Goal: Task Accomplishment & Management: Use online tool/utility

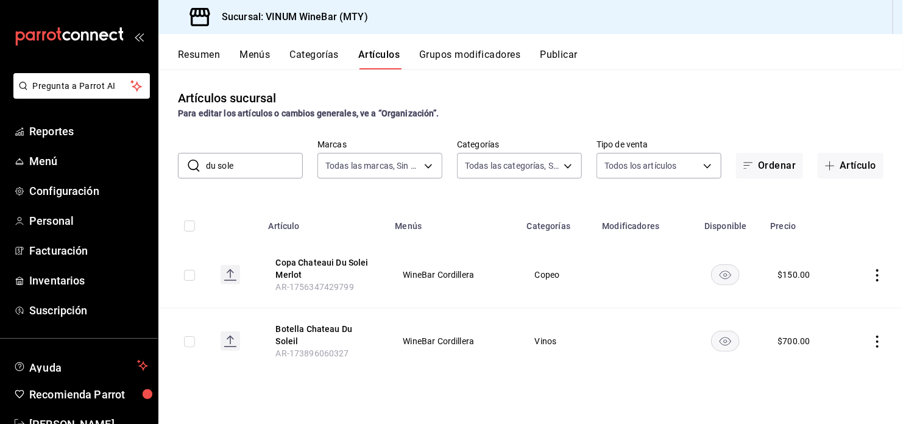
click at [267, 173] on input "du sole" at bounding box center [254, 166] width 97 height 24
drag, startPoint x: 273, startPoint y: 166, endPoint x: 22, endPoint y: 187, distance: 251.4
click at [22, 187] on div "Pregunta a Parrot AI Reportes Menú Configuración Personal Facturación Inventari…" at bounding box center [451, 212] width 903 height 424
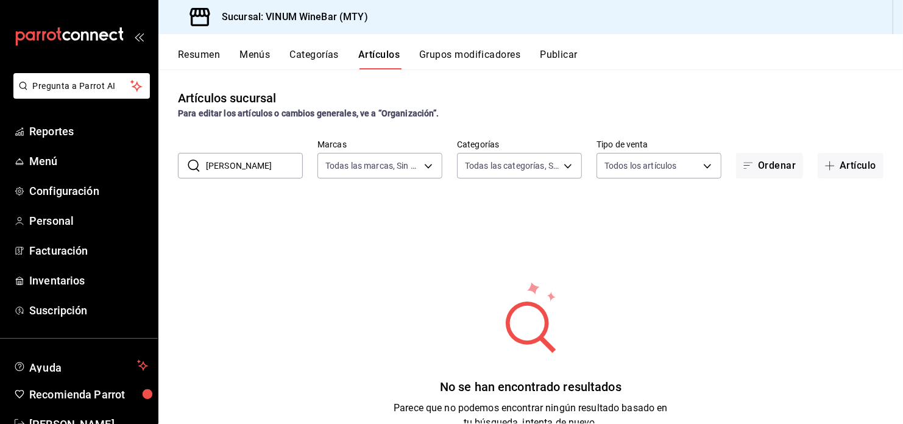
click at [207, 163] on input "[PERSON_NAME]" at bounding box center [254, 166] width 97 height 24
type input "Copa [PERSON_NAME]"
drag, startPoint x: 273, startPoint y: 163, endPoint x: -32, endPoint y: 183, distance: 306.0
click at [0, 183] on html "Pregunta a Parrot AI Reportes Menú Configuración Personal Facturación Inventari…" at bounding box center [451, 212] width 903 height 424
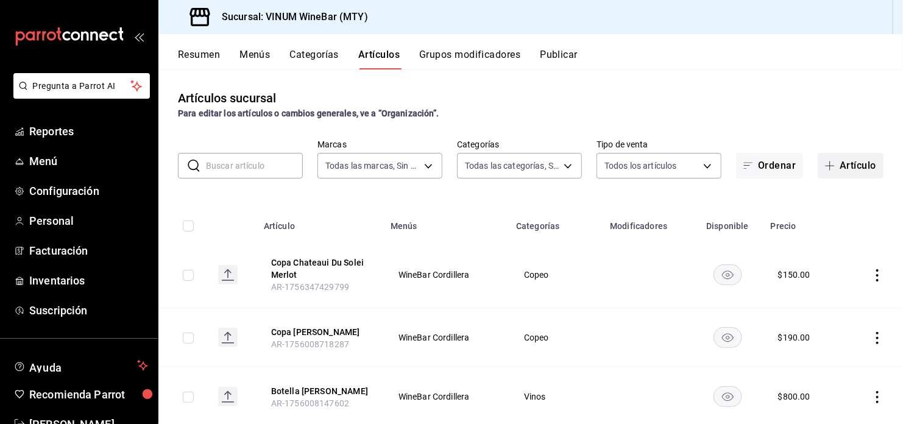
click at [867, 167] on button "Artículo" at bounding box center [851, 166] width 66 height 26
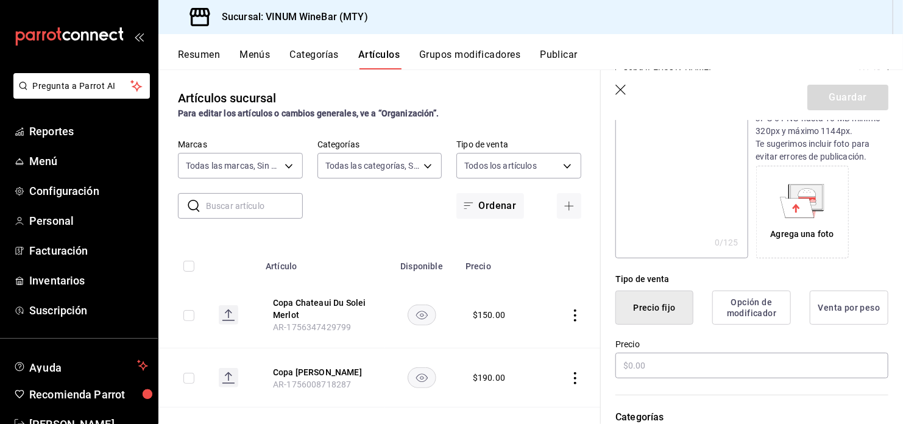
scroll to position [325, 0]
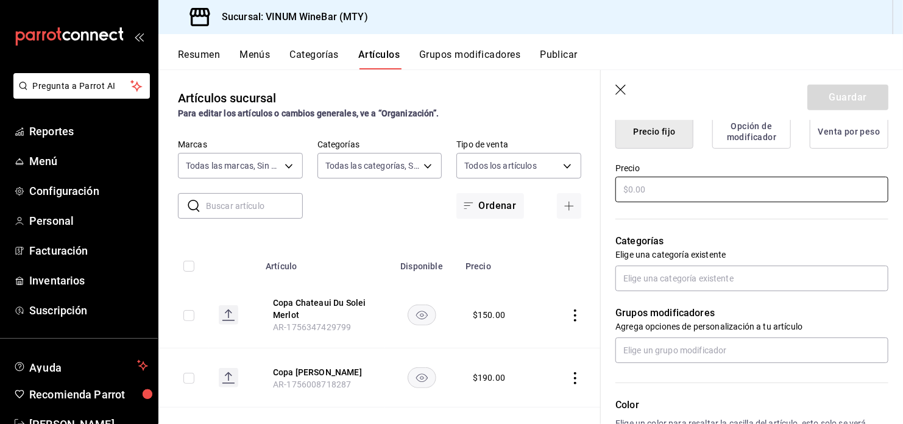
type input "Copa [PERSON_NAME]"
click at [641, 194] on input "text" at bounding box center [752, 190] width 273 height 26
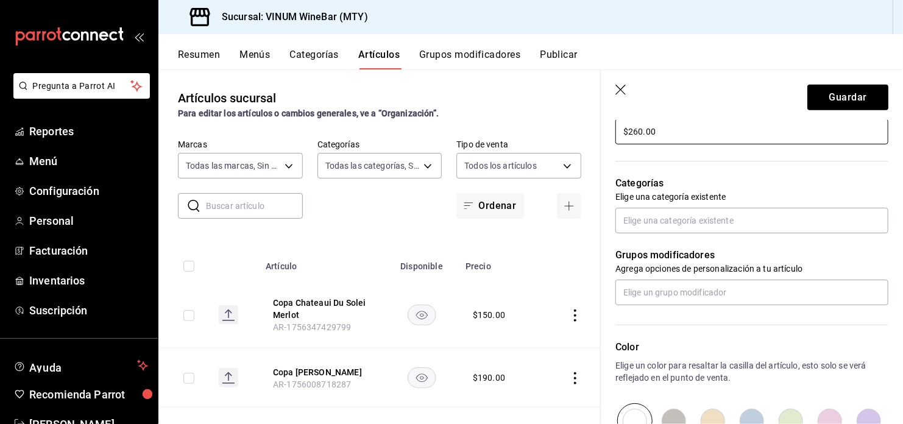
scroll to position [406, 0]
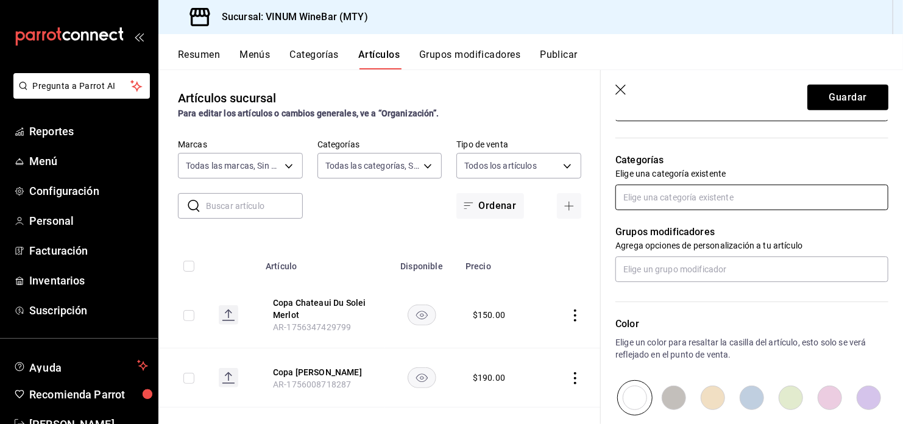
type input "$260.00"
click at [720, 196] on input "text" at bounding box center [752, 198] width 273 height 26
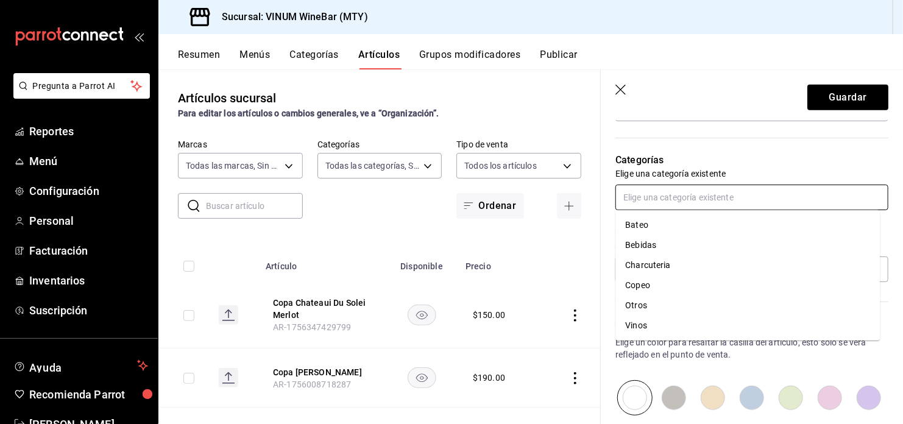
click at [653, 302] on li "Otros" at bounding box center [748, 306] width 265 height 20
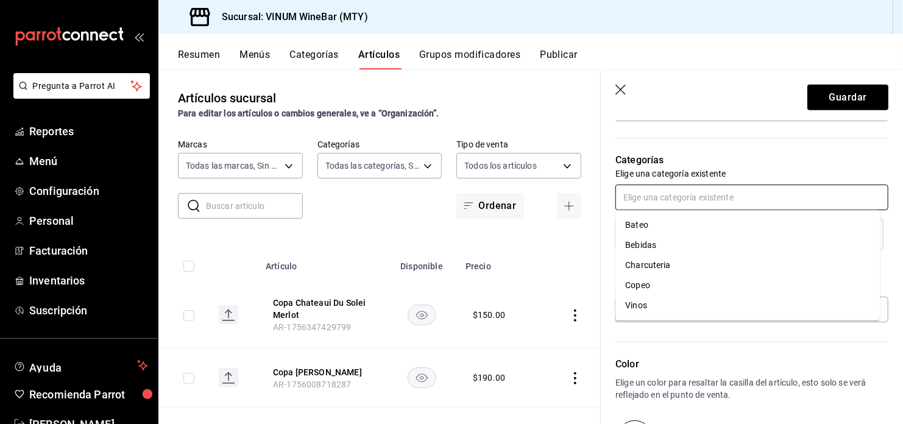
click at [660, 198] on input "text" at bounding box center [752, 198] width 273 height 26
click at [651, 282] on li "Copeo" at bounding box center [748, 286] width 265 height 20
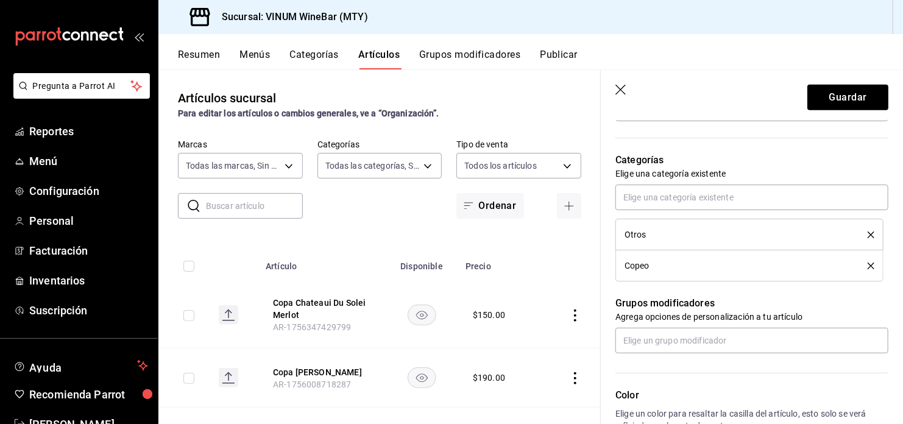
click at [868, 232] on icon "delete" at bounding box center [871, 235] width 7 height 7
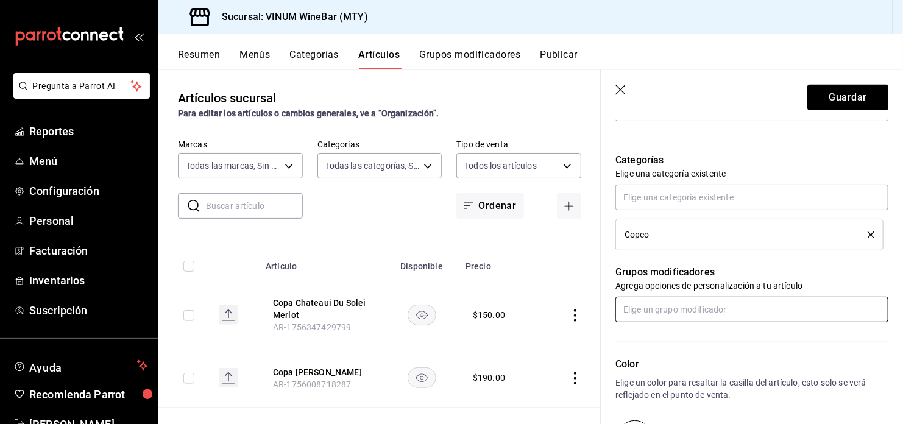
scroll to position [569, 0]
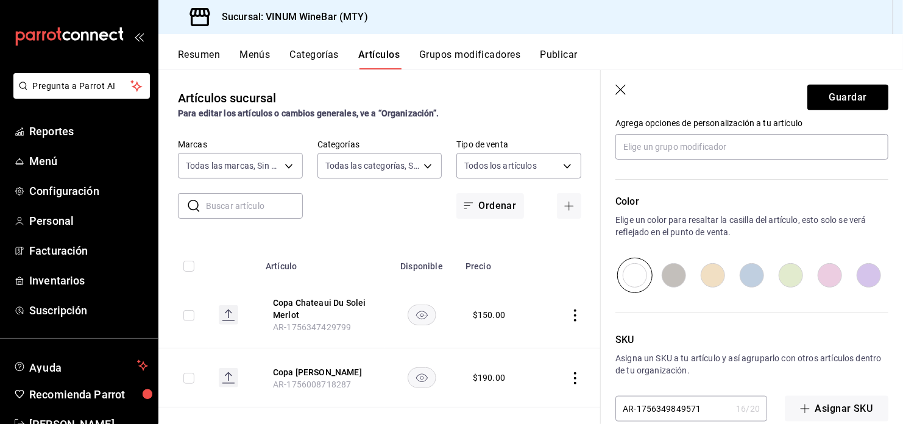
click at [850, 273] on input "radio" at bounding box center [869, 275] width 39 height 35
radio input "true"
click at [836, 102] on button "Guardar" at bounding box center [848, 98] width 81 height 26
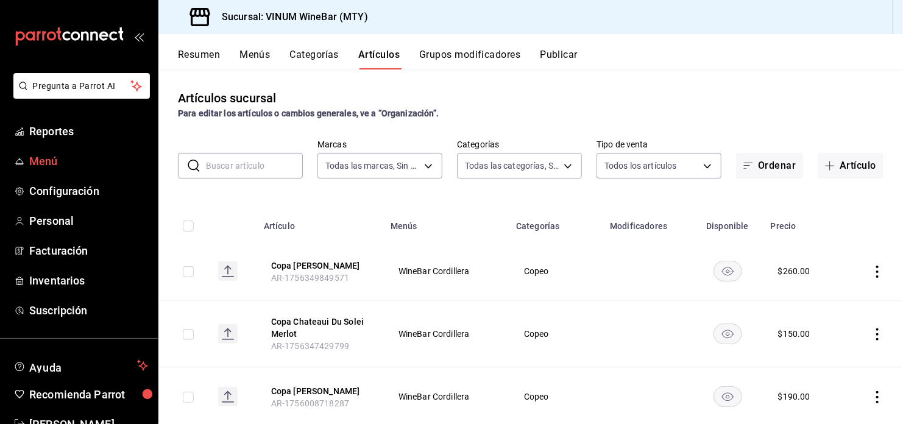
click at [75, 165] on span "Menú" at bounding box center [88, 161] width 119 height 16
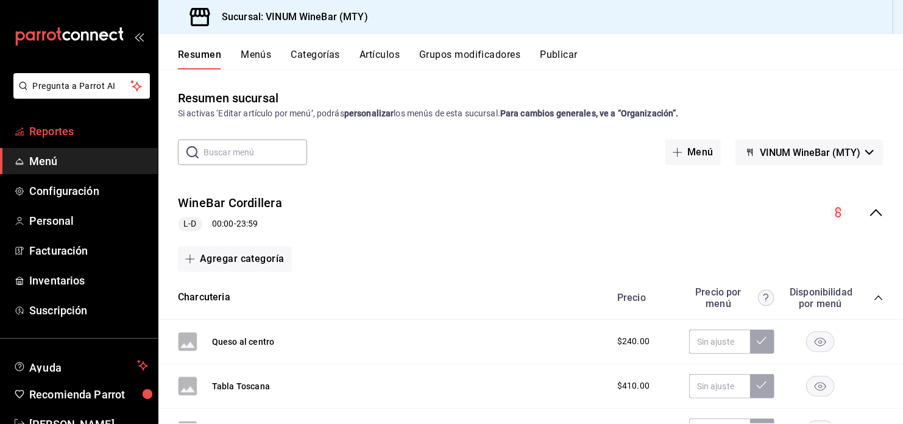
click at [73, 135] on span "Reportes" at bounding box center [88, 131] width 119 height 16
